Goal: Task Accomplishment & Management: Manage account settings

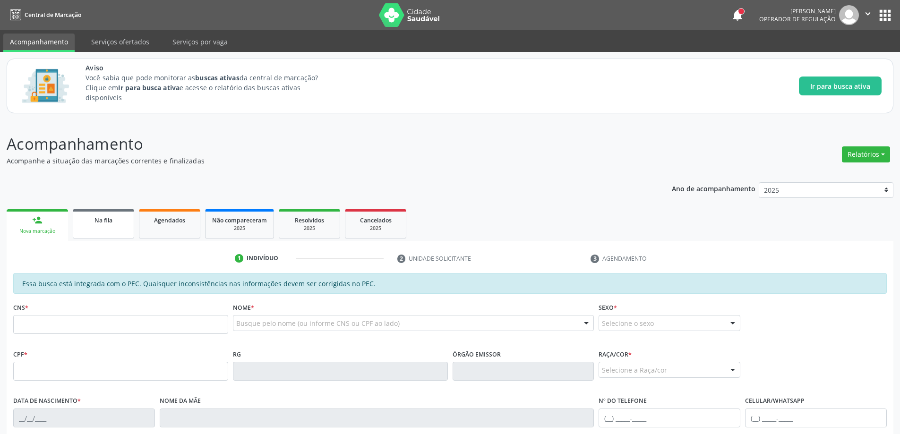
click at [96, 230] on link "Na fila" at bounding box center [103, 223] width 61 height 29
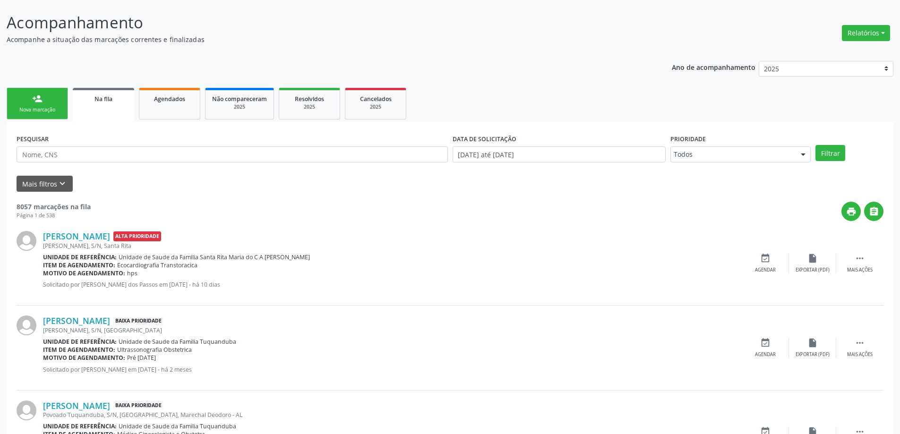
scroll to position [94, 0]
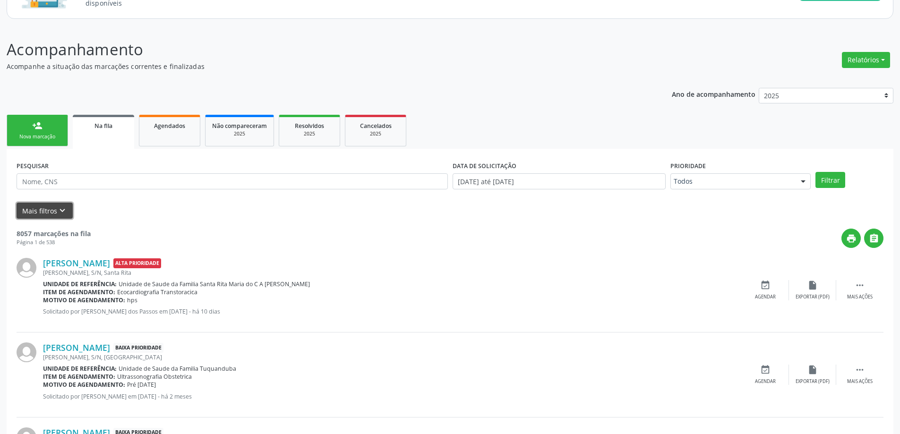
click at [55, 209] on button "Mais filtros keyboard_arrow_down" at bounding box center [45, 211] width 56 height 17
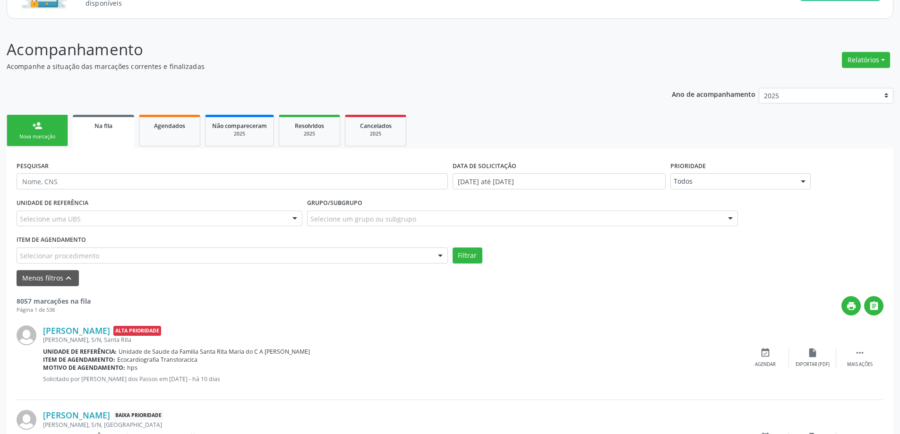
click at [94, 135] on link "Na fila" at bounding box center [103, 132] width 61 height 34
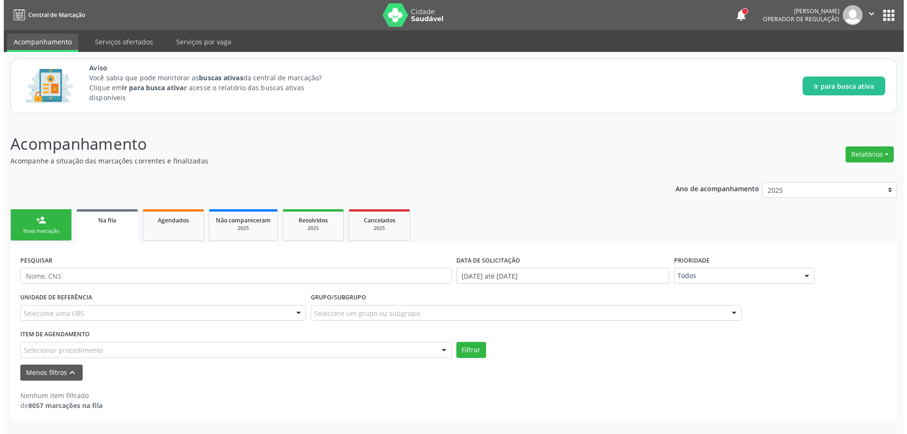
scroll to position [0, 0]
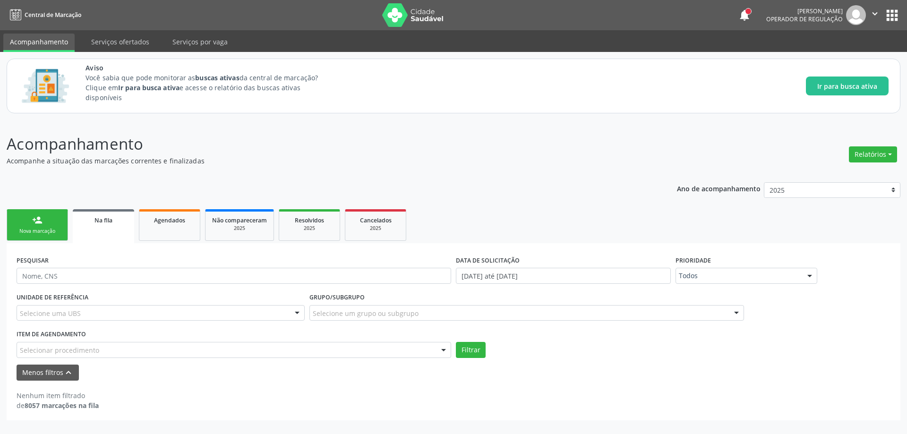
click at [109, 220] on span "Na fila" at bounding box center [103, 220] width 18 height 8
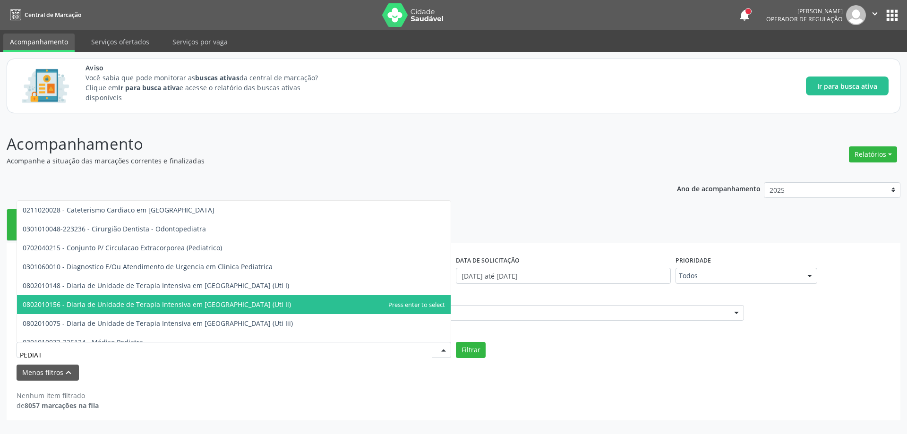
type input "PEDIATR"
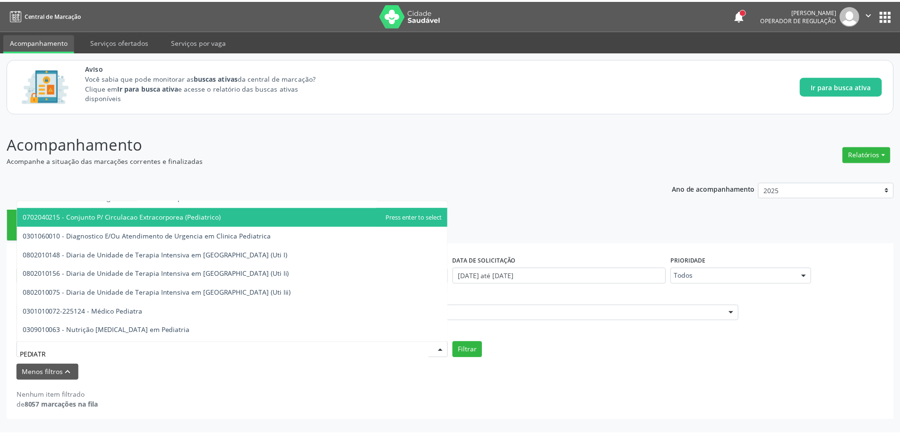
scroll to position [67, 0]
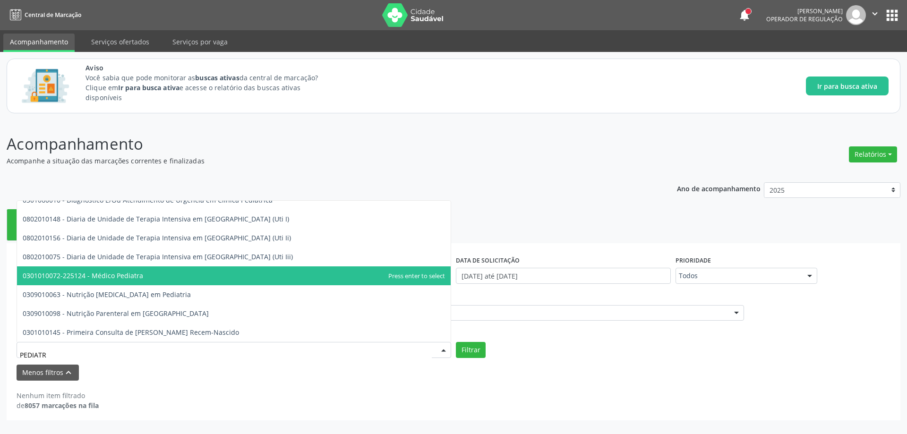
click at [145, 276] on span "0301010072-225124 - Médico Pediatra" at bounding box center [234, 275] width 434 height 19
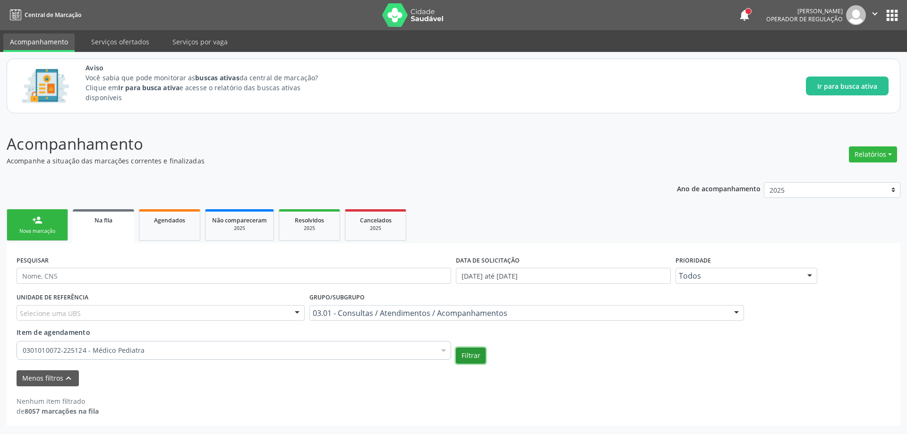
click at [471, 360] on button "Filtrar" at bounding box center [471, 356] width 30 height 16
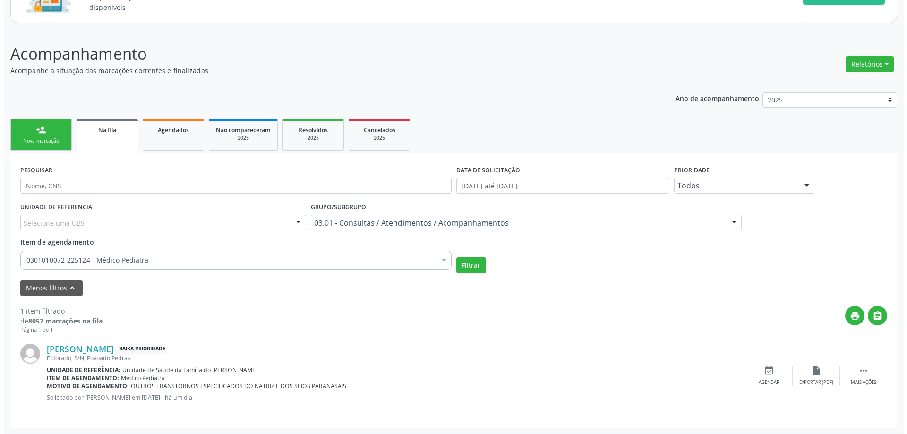
scroll to position [91, 0]
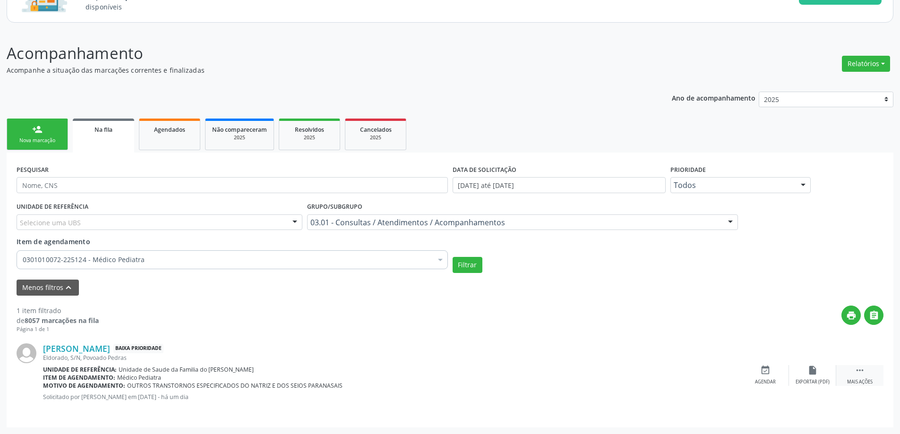
click at [858, 372] on icon "" at bounding box center [859, 370] width 10 height 10
click at [766, 373] on icon "cancel" at bounding box center [765, 370] width 10 height 10
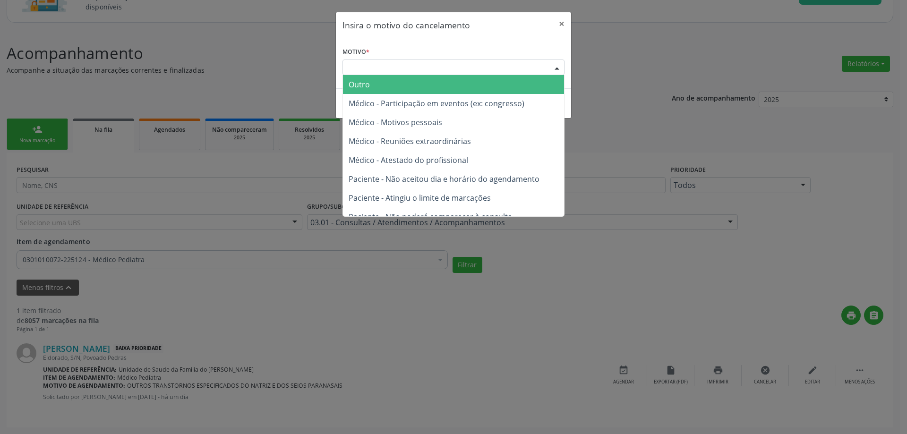
click at [411, 63] on div "Escolha o motivo" at bounding box center [453, 68] width 222 height 16
click at [411, 86] on span "Outro" at bounding box center [453, 84] width 221 height 19
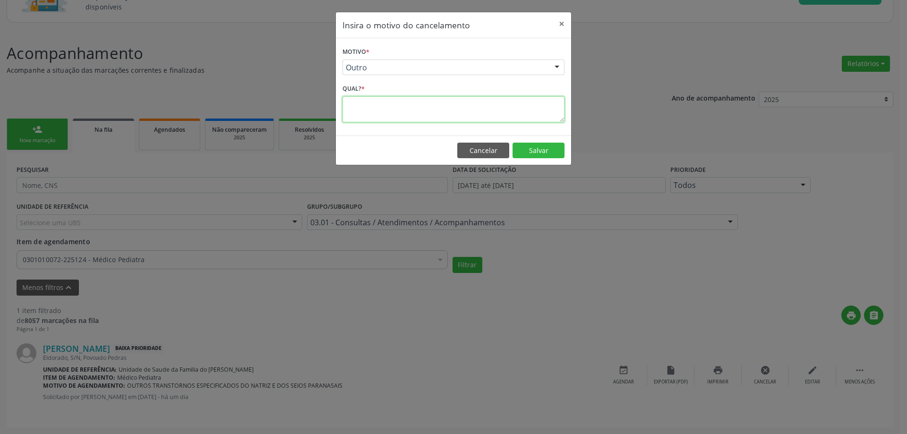
click at [390, 116] on textarea at bounding box center [453, 109] width 222 height 26
click at [554, 66] on div at bounding box center [557, 68] width 14 height 16
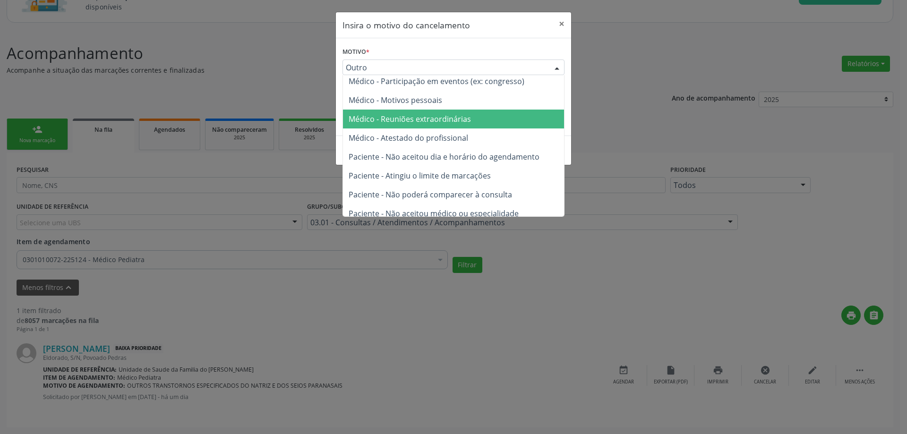
scroll to position [0, 0]
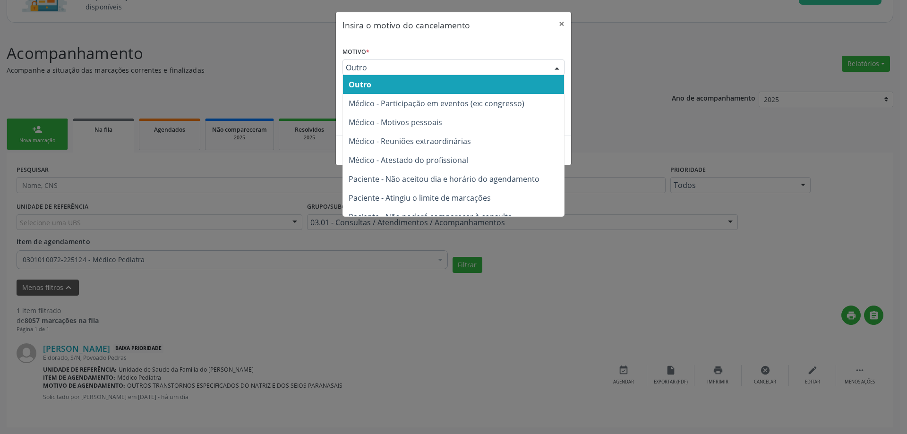
click at [491, 30] on header "Insira o motivo do cancelamento ×" at bounding box center [453, 25] width 235 height 26
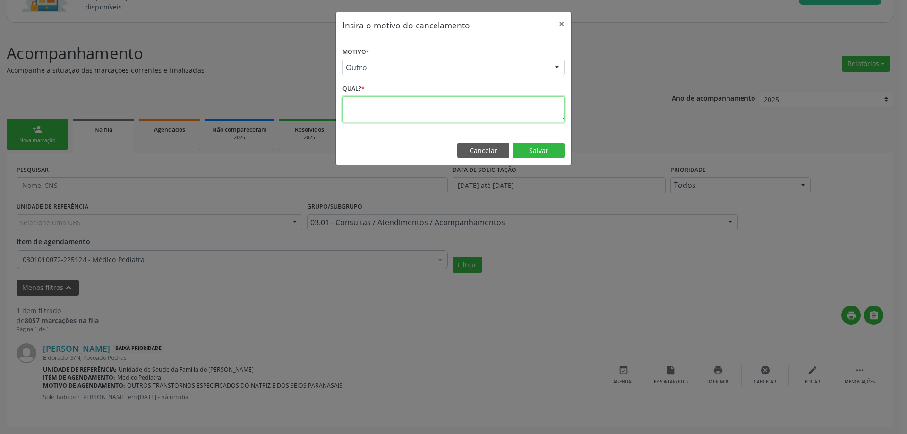
click at [385, 103] on textarea at bounding box center [453, 109] width 222 height 26
type textarea "PACIENTE COM IDADE MAIOR PARA O PROCEDIMENTO"
click at [532, 153] on button "Salvar" at bounding box center [538, 151] width 52 height 16
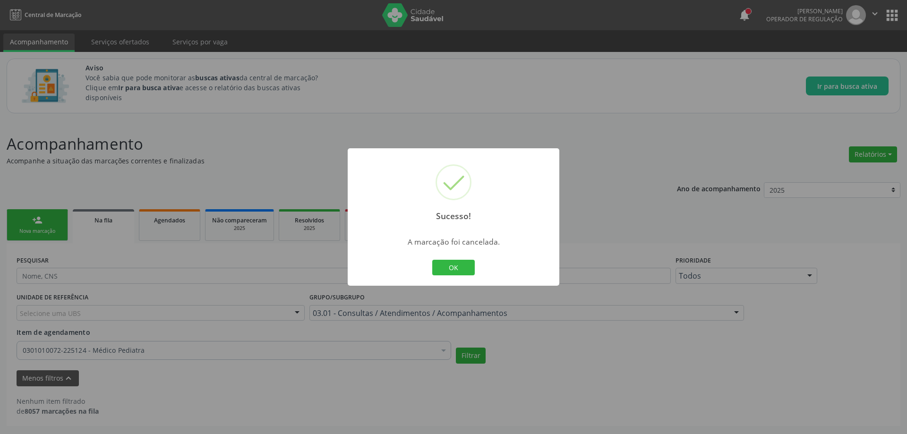
click at [261, 94] on div "Sucesso! × A marcação foi cancelada. OK Cancel" at bounding box center [453, 217] width 907 height 434
